Goal: Task Accomplishment & Management: Use online tool/utility

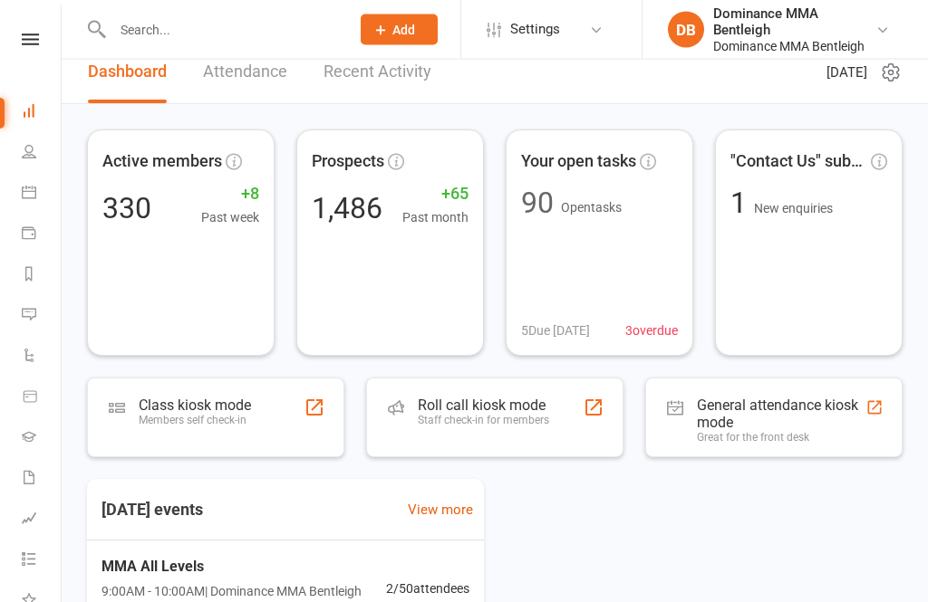
click at [307, 407] on div at bounding box center [315, 409] width 22 height 22
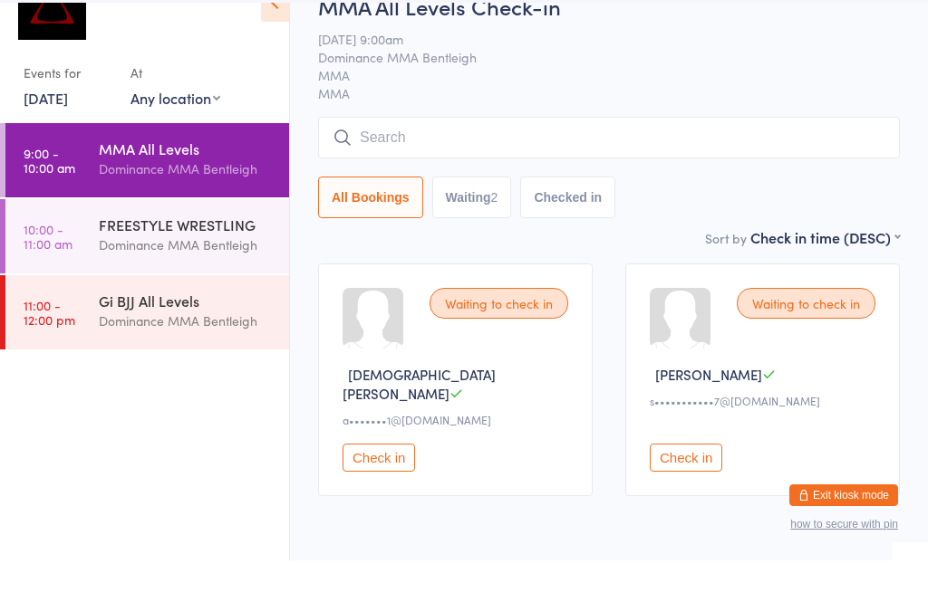
scroll to position [54, 0]
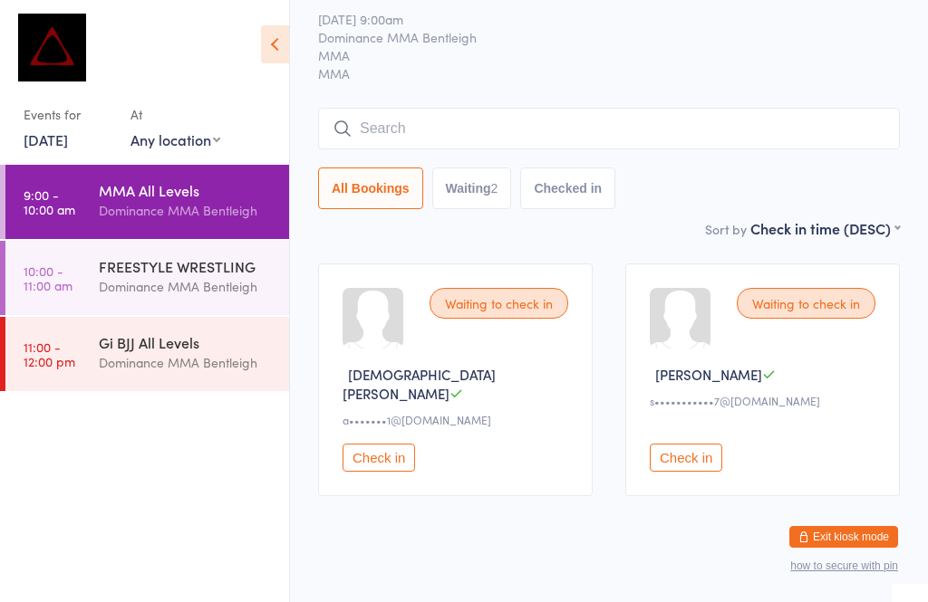
click at [378, 140] on input "search" at bounding box center [609, 129] width 582 height 42
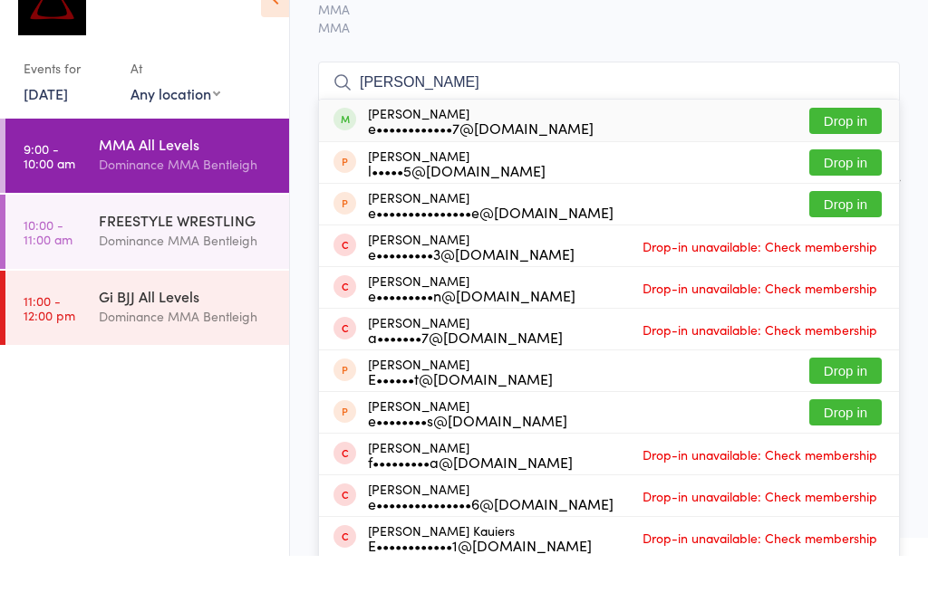
click at [831, 42] on div "MMA All Levels Check-in 16 Aug 9:00am Dominance MMA Bentleigh MMA MMA Manual se…" at bounding box center [609, 94] width 582 height 247
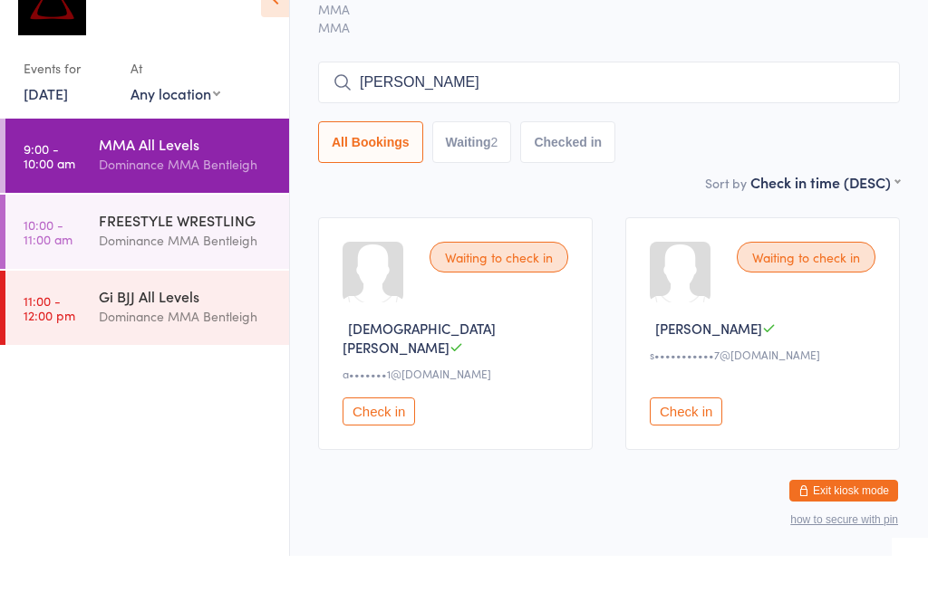
scroll to position [77, 0]
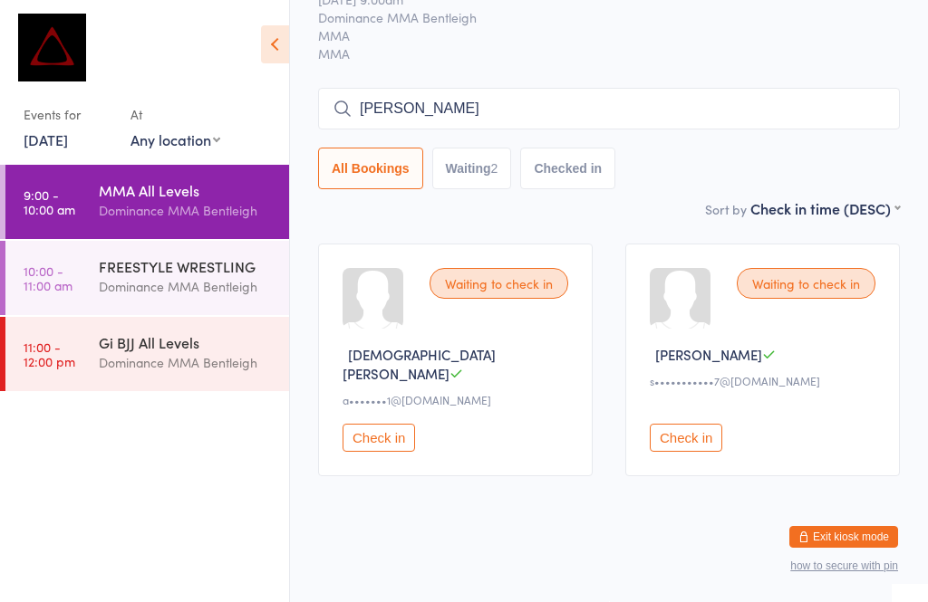
click at [545, 123] on input "Etha" at bounding box center [609, 109] width 582 height 42
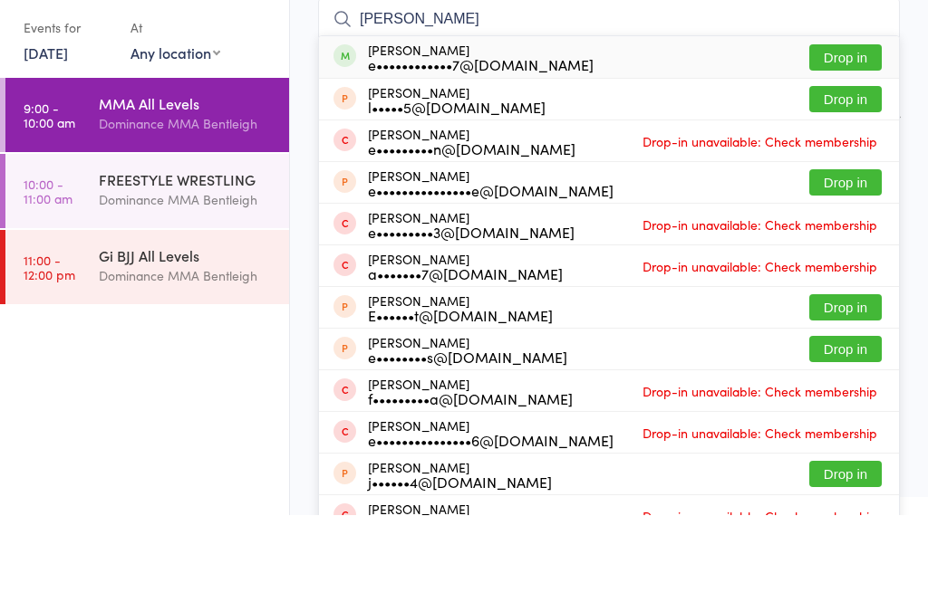
type input "Ethan"
click at [819, 131] on button "Drop in" at bounding box center [845, 144] width 72 height 26
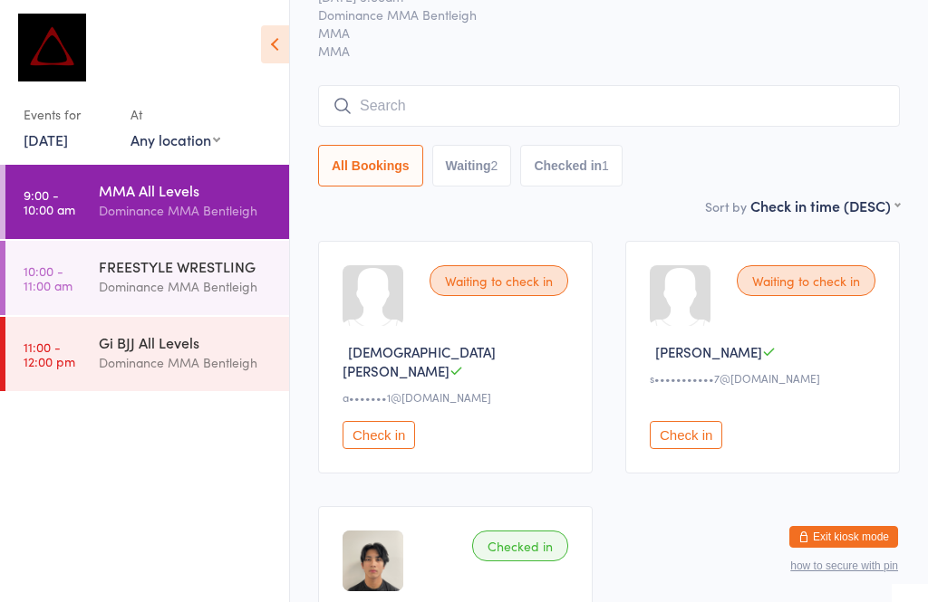
click at [442, 101] on input "search" at bounding box center [609, 106] width 582 height 42
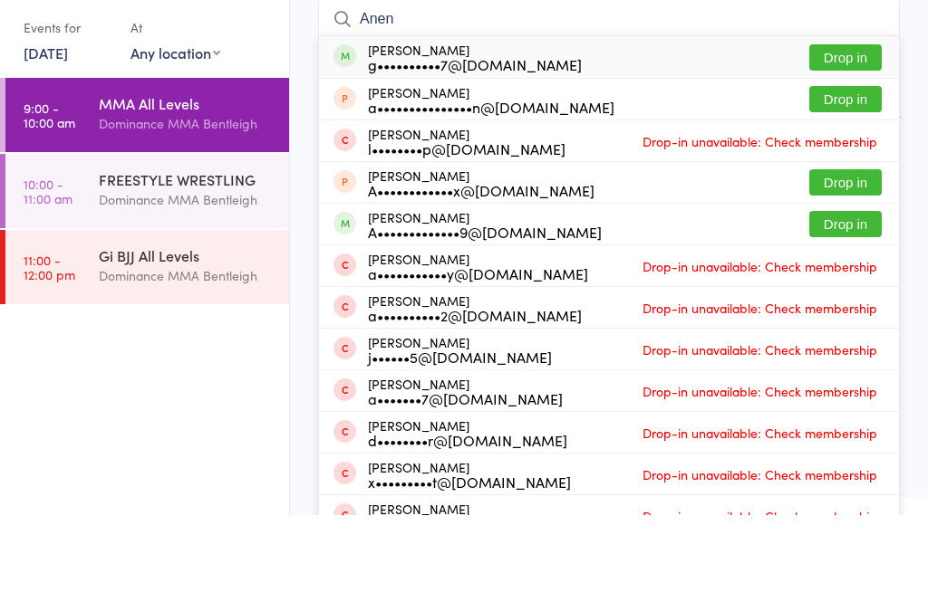
type input "Anen"
click at [835, 131] on button "Drop in" at bounding box center [845, 144] width 72 height 26
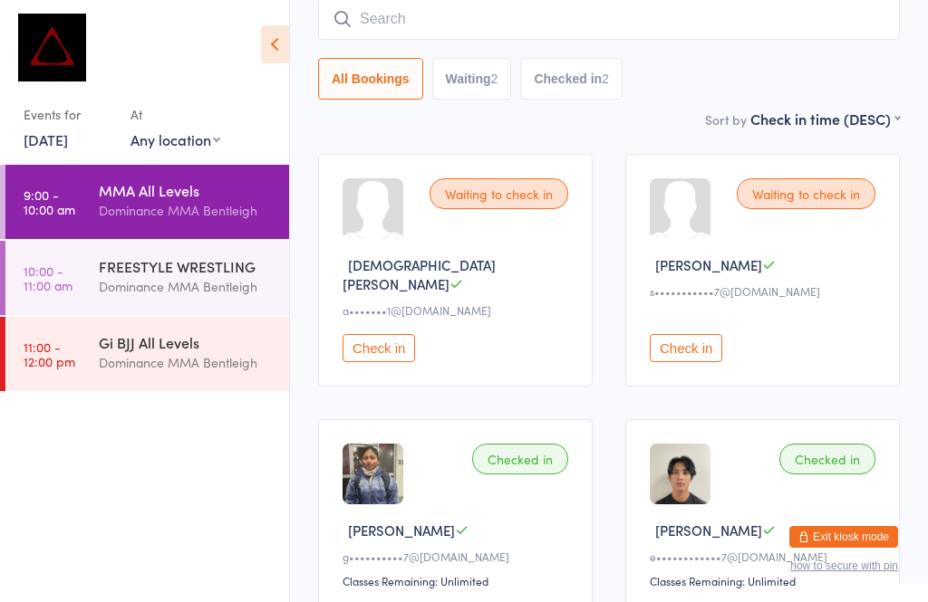
click at [67, 198] on time "9:00 - 10:00 am" at bounding box center [50, 202] width 52 height 29
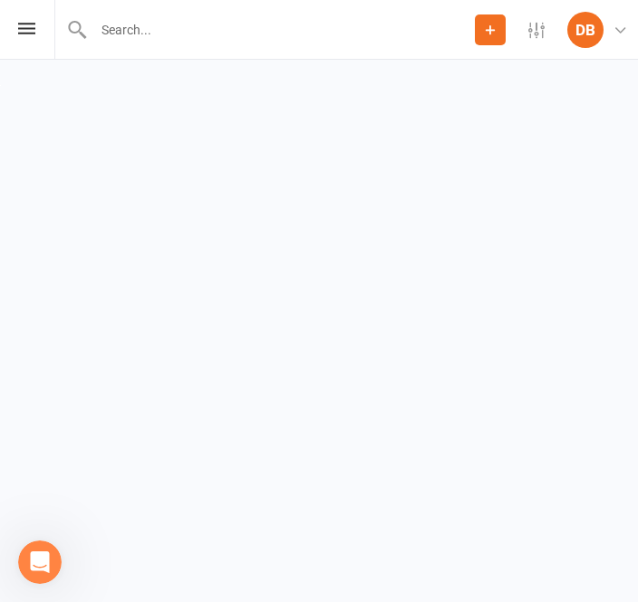
click at [63, 85] on html "Prospect Member Non-attending contact Task Bulk message Add Settings Membership…" at bounding box center [319, 42] width 638 height 85
click at [29, 32] on icon at bounding box center [26, 29] width 17 height 12
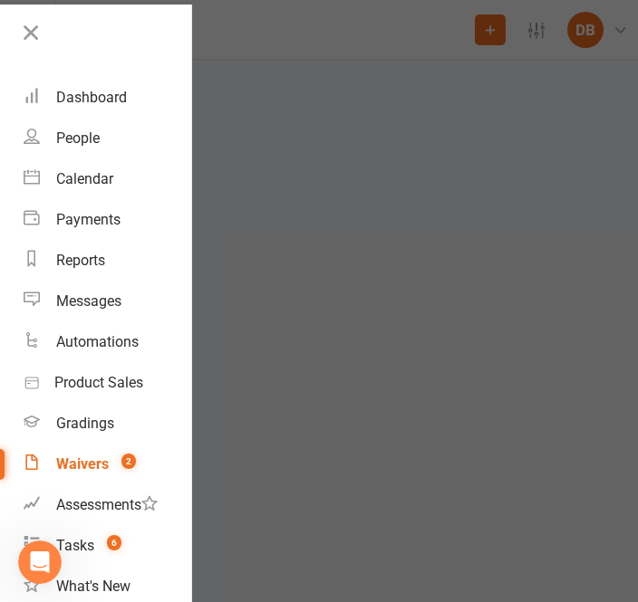
click at [280, 293] on div at bounding box center [319, 301] width 638 height 602
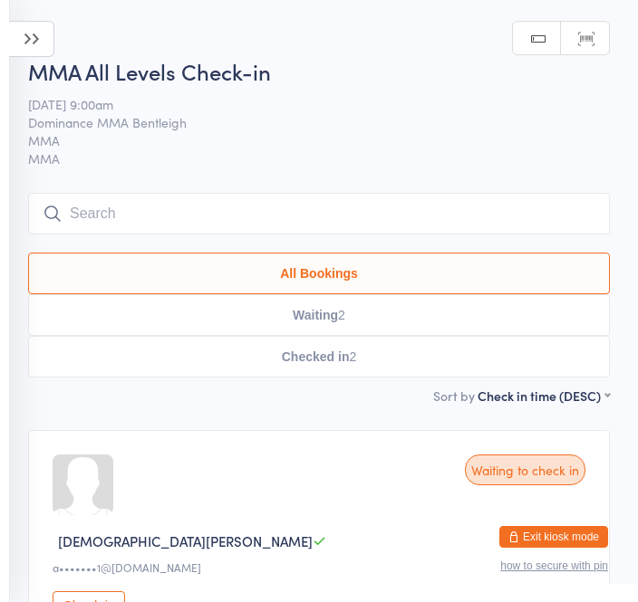
click at [238, 202] on input "search" at bounding box center [319, 214] width 582 height 42
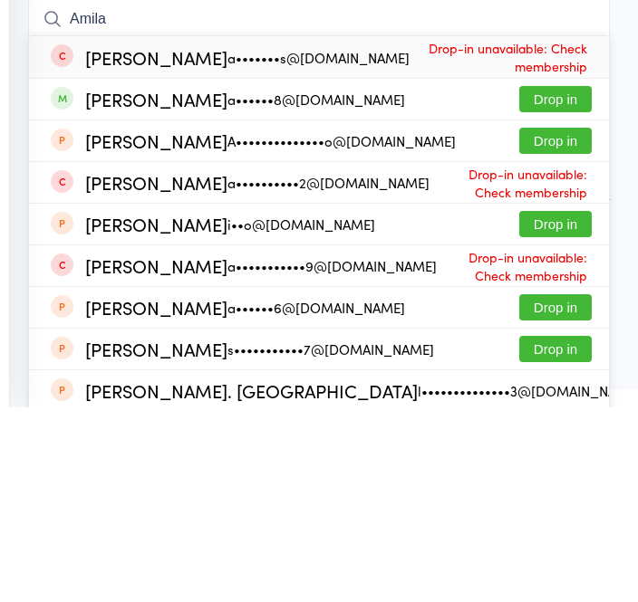
type input "Amila"
click at [549, 281] on button "Drop in" at bounding box center [555, 294] width 72 height 26
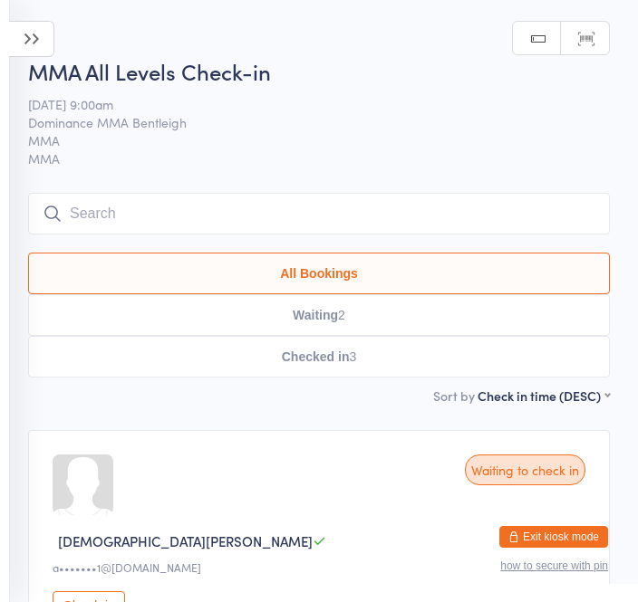
click at [488, 199] on input "search" at bounding box center [319, 214] width 582 height 42
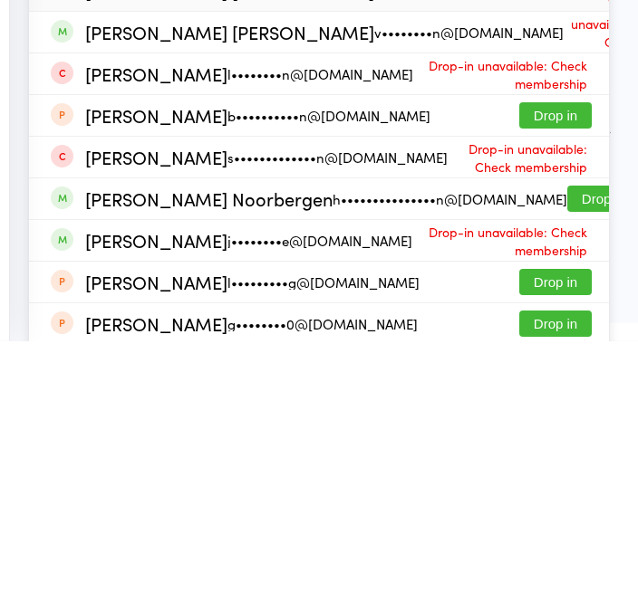
type input "Huds"
click at [567, 448] on button "Drop in" at bounding box center [603, 461] width 72 height 26
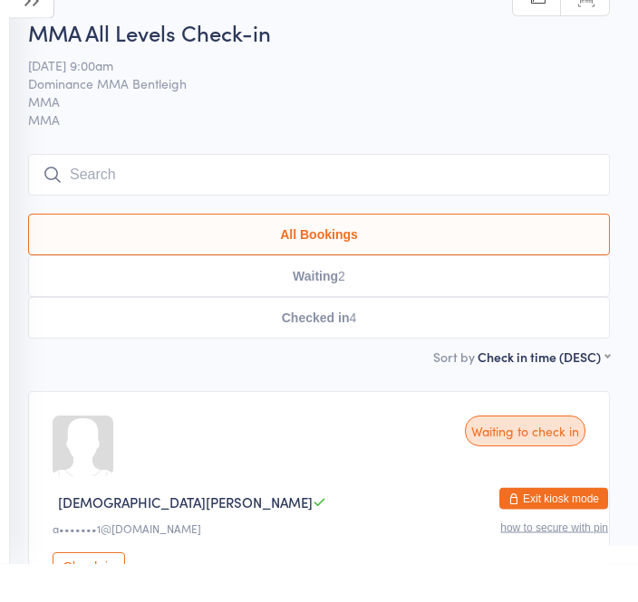
click at [188, 193] on input "search" at bounding box center [319, 214] width 582 height 42
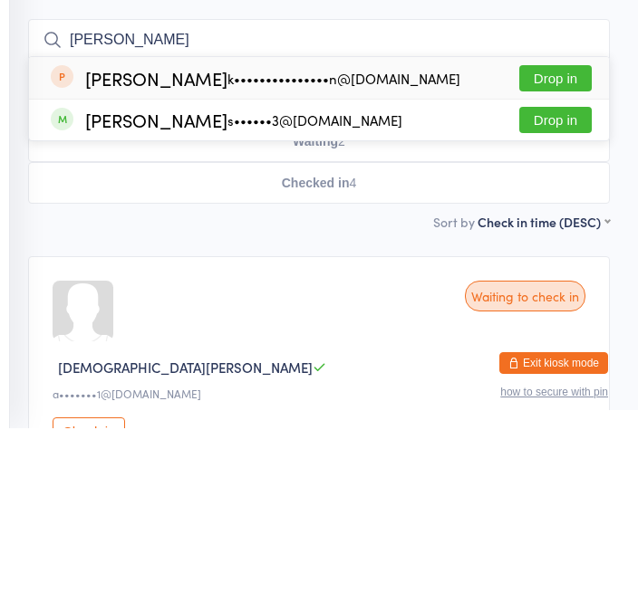
type input "Axel"
click at [568, 281] on button "Drop in" at bounding box center [555, 294] width 72 height 26
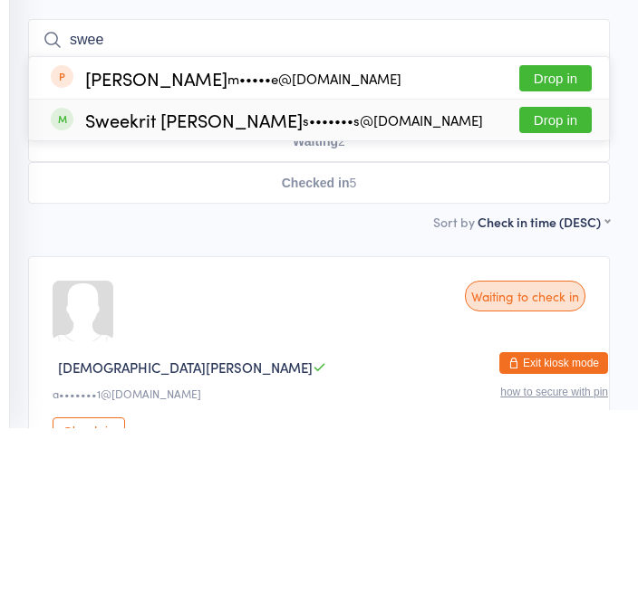
type input "swee"
click at [558, 281] on button "Drop in" at bounding box center [555, 294] width 72 height 26
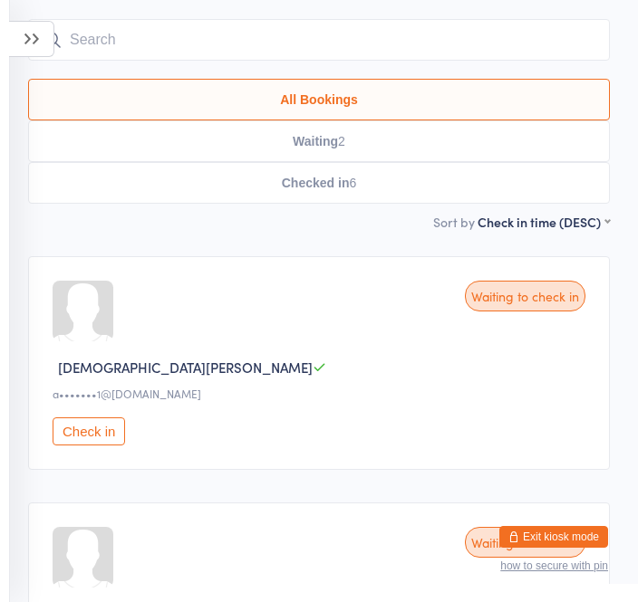
click at [387, 204] on button "Checked in 6" at bounding box center [319, 183] width 582 height 42
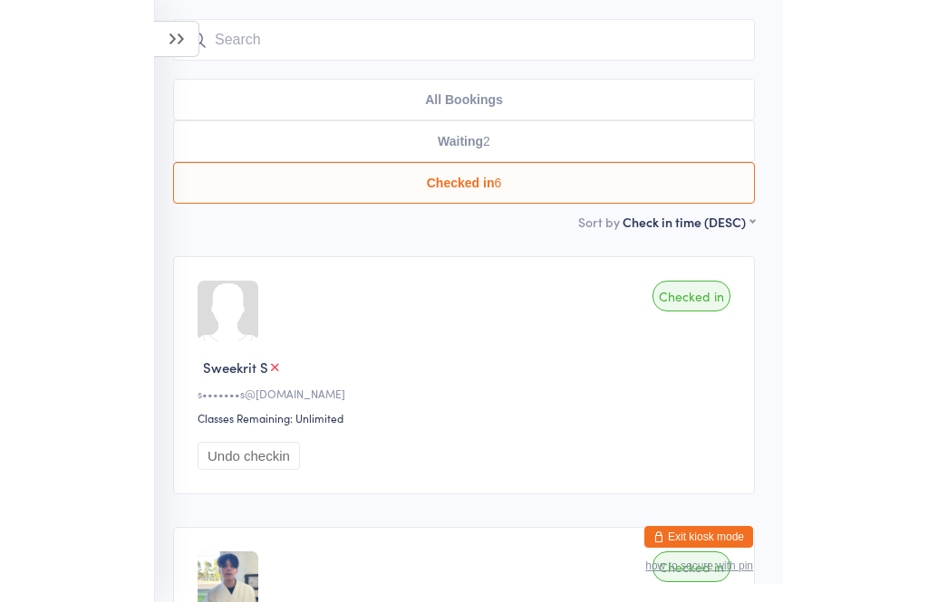
scroll to position [60, 0]
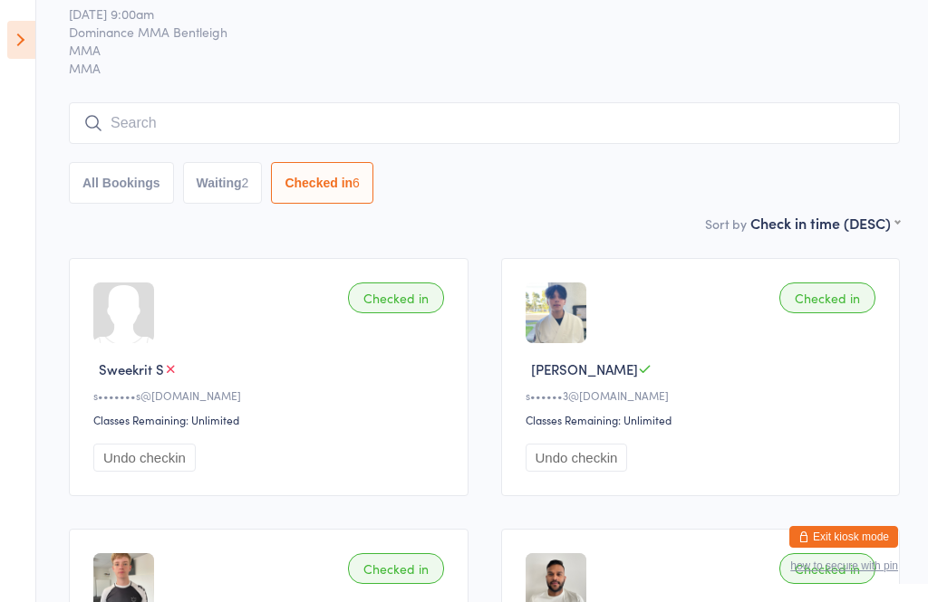
click at [34, 32] on icon at bounding box center [21, 40] width 28 height 38
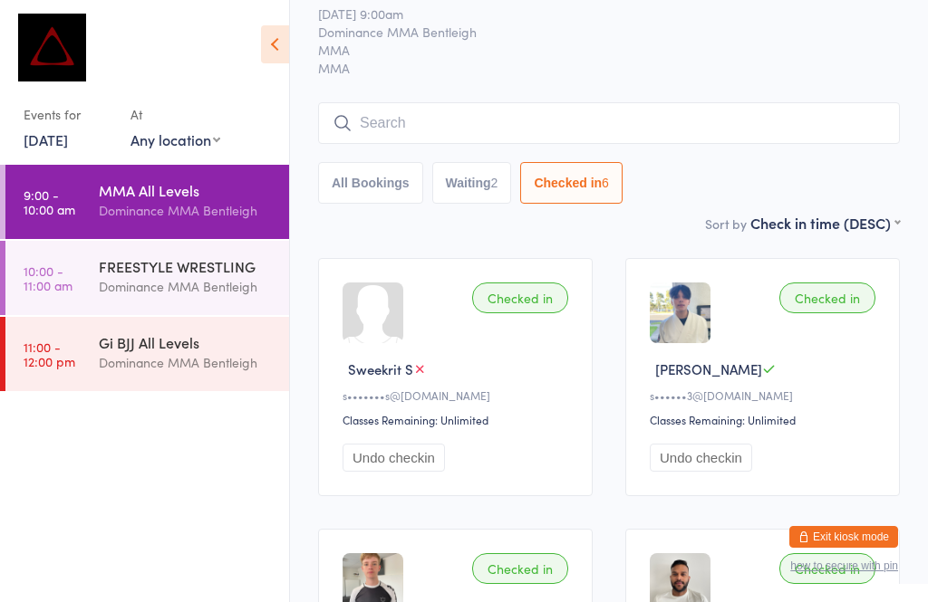
click at [567, 139] on input "search" at bounding box center [609, 123] width 582 height 42
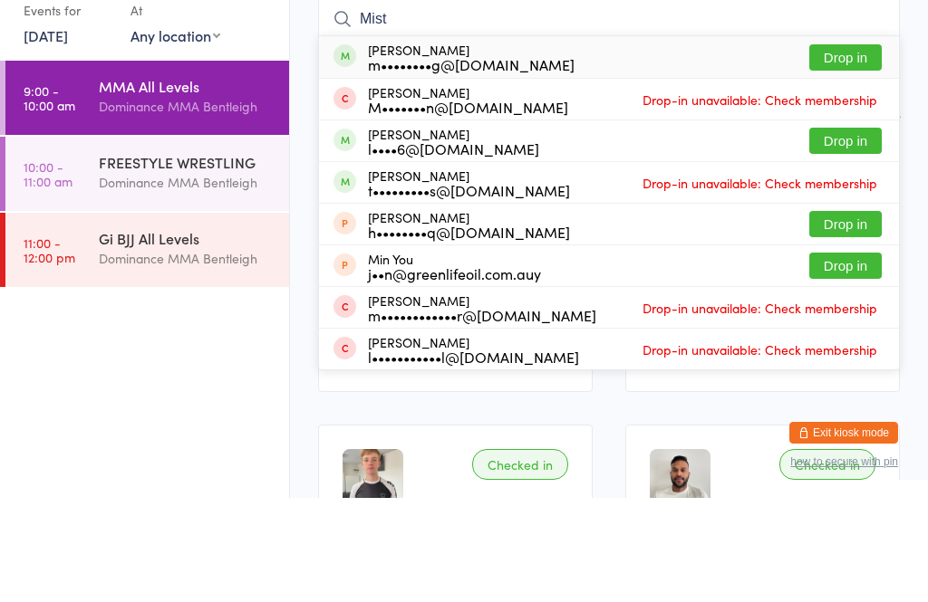
type input "Mist"
click at [637, 149] on button "Drop in" at bounding box center [845, 162] width 72 height 26
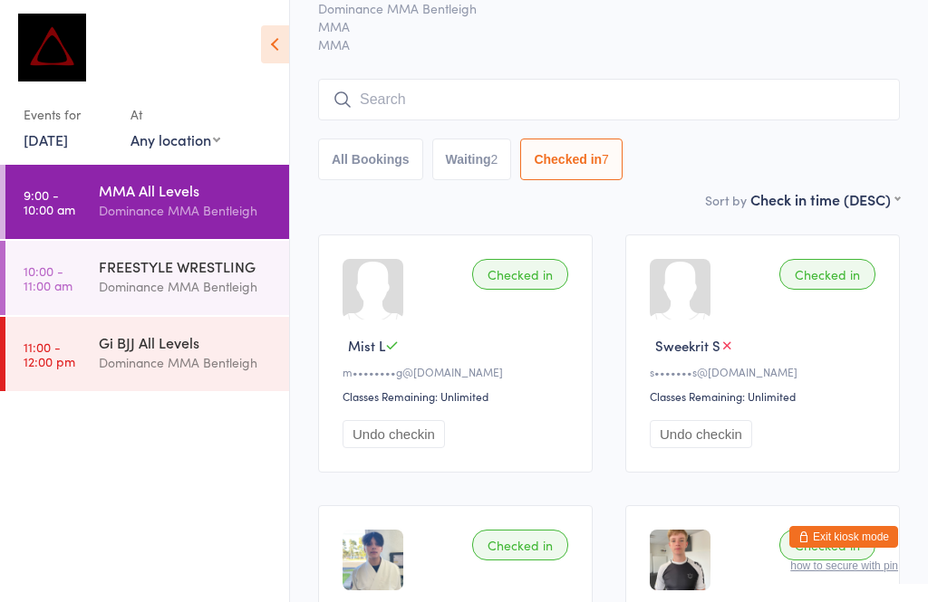
scroll to position [0, 0]
